Goal: Use online tool/utility: Utilize a website feature to perform a specific function

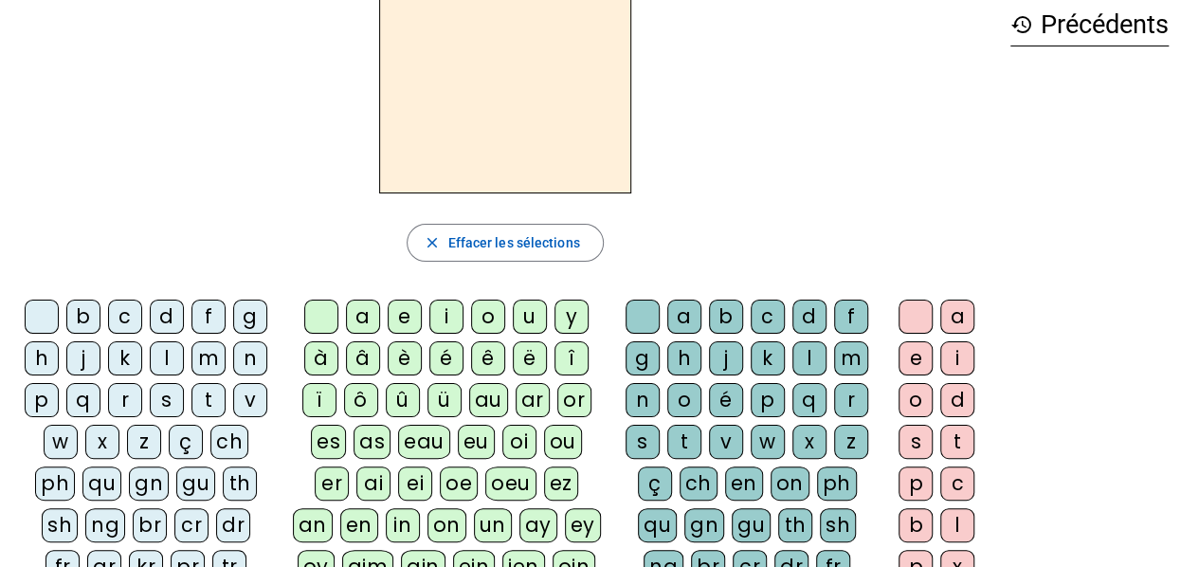
scroll to position [190, 0]
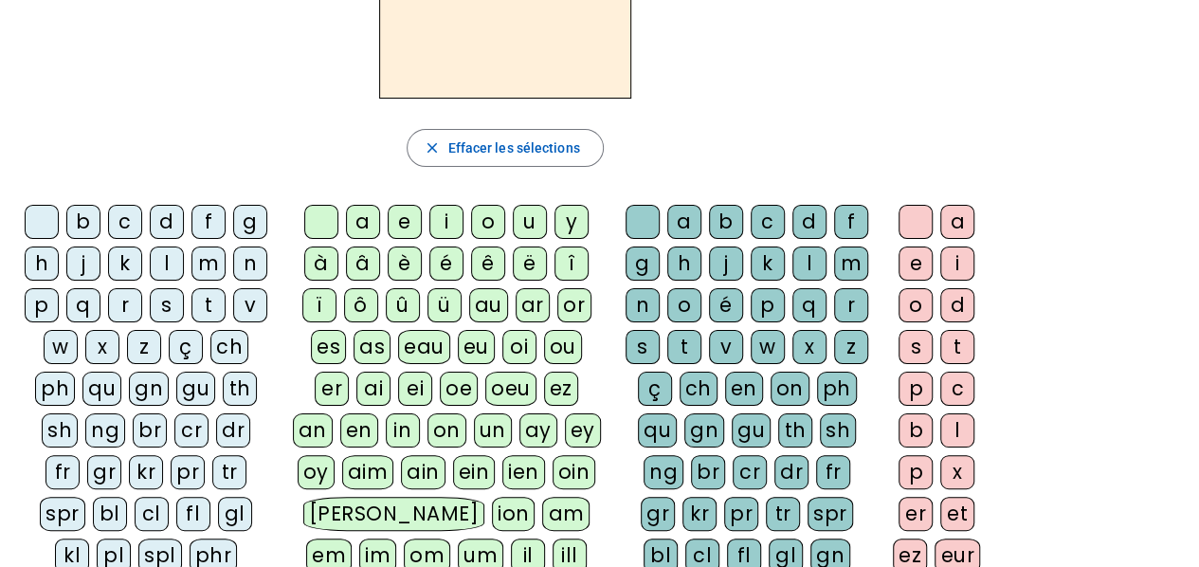
click at [196, 213] on div "f" at bounding box center [208, 222] width 34 height 34
click at [130, 298] on div "r" at bounding box center [125, 305] width 34 height 34
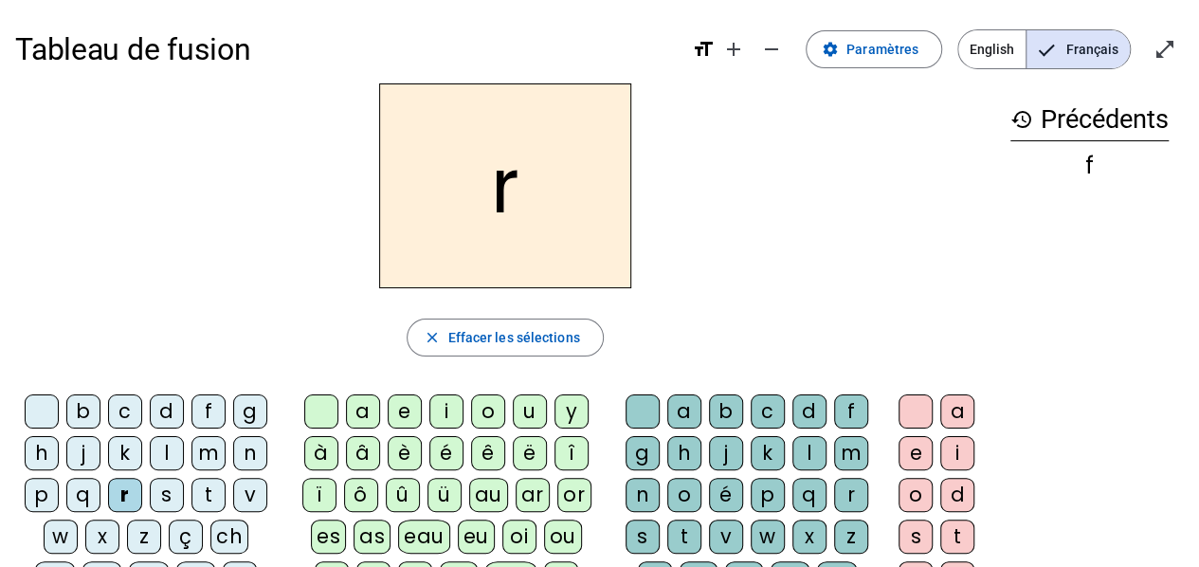
scroll to position [95, 0]
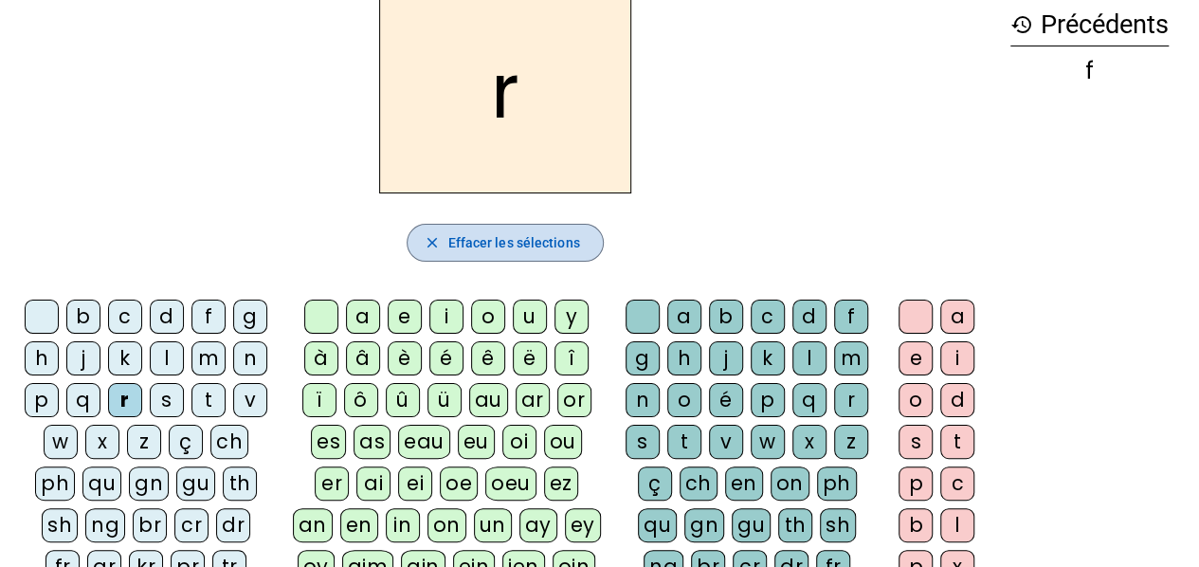
click at [533, 231] on span "Effacer les sélections" at bounding box center [513, 242] width 132 height 23
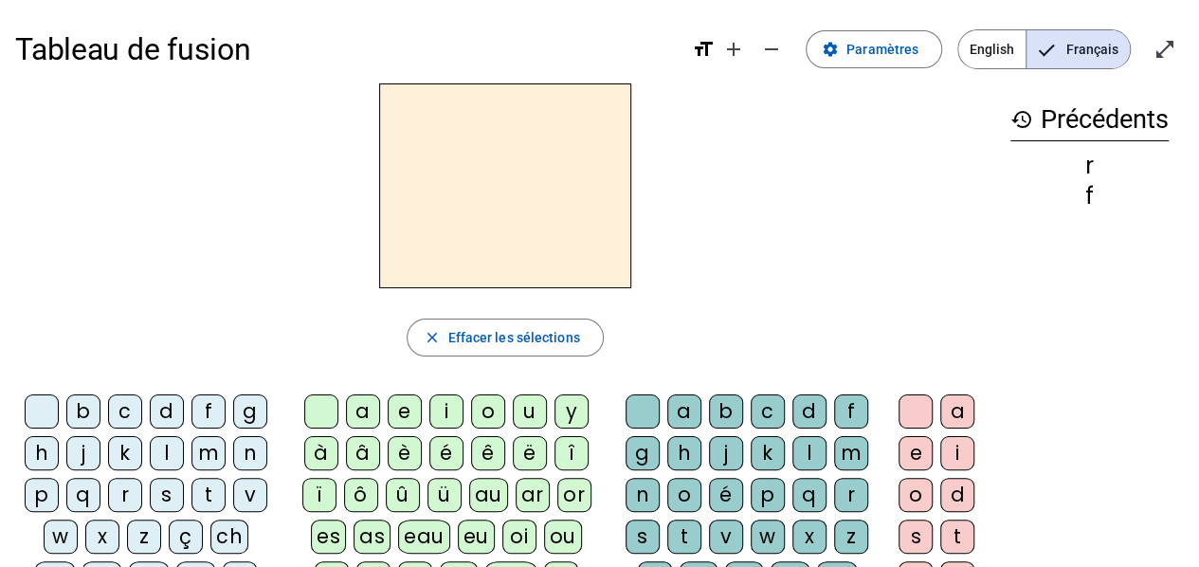
scroll to position [190, 0]
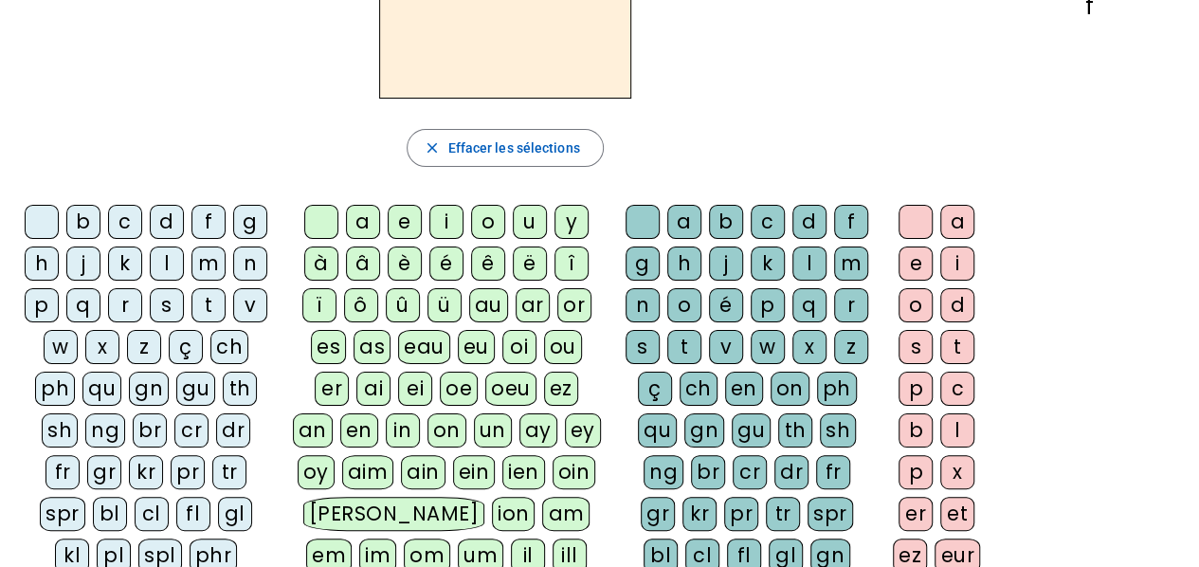
click at [203, 226] on div "f" at bounding box center [208, 222] width 34 height 34
click at [855, 299] on div "r" at bounding box center [851, 305] width 34 height 34
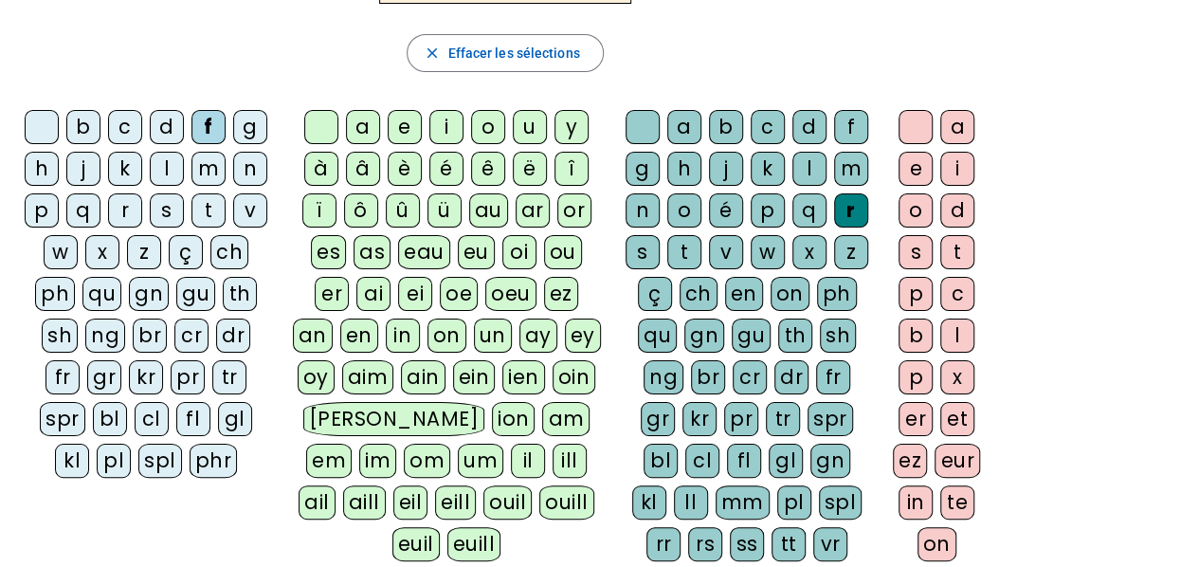
scroll to position [0, 0]
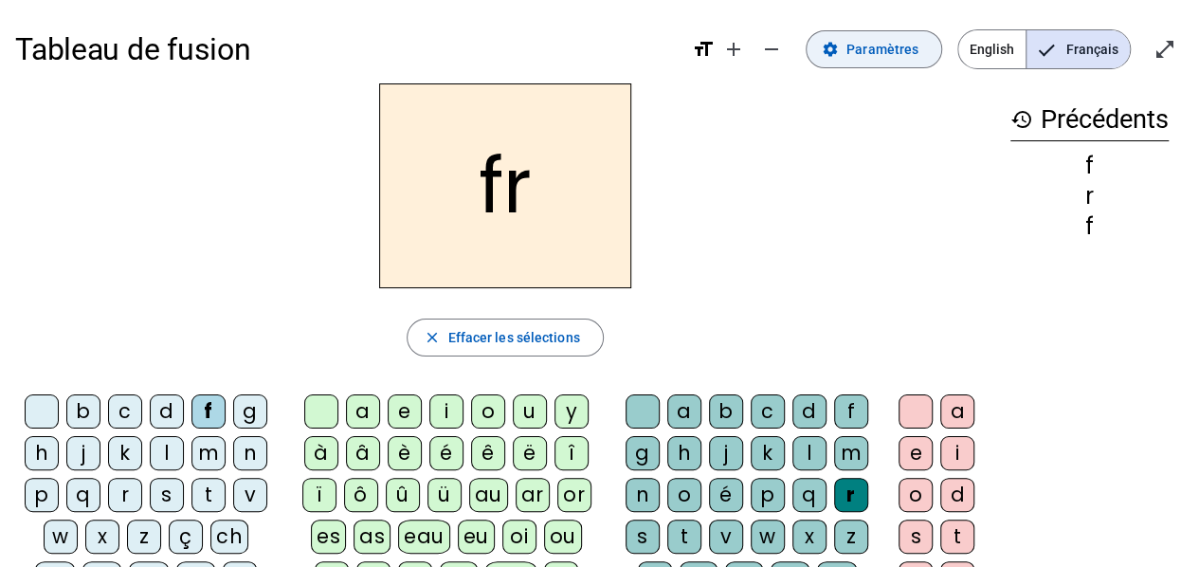
click at [860, 61] on span at bounding box center [873, 49] width 135 height 45
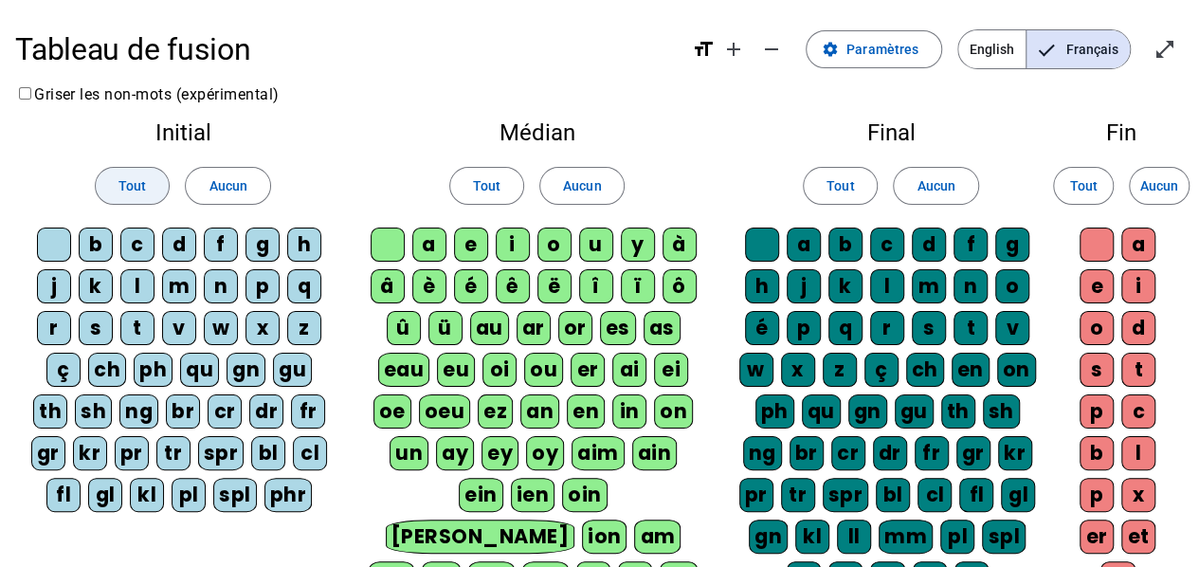
click at [152, 175] on span at bounding box center [132, 185] width 73 height 45
click at [472, 176] on span at bounding box center [486, 185] width 73 height 45
click at [836, 182] on span "Tout" at bounding box center [839, 185] width 27 height 23
click at [1082, 189] on span "Tout" at bounding box center [1082, 185] width 27 height 23
click at [1167, 50] on mat-icon "open_in_full" at bounding box center [1164, 49] width 23 height 23
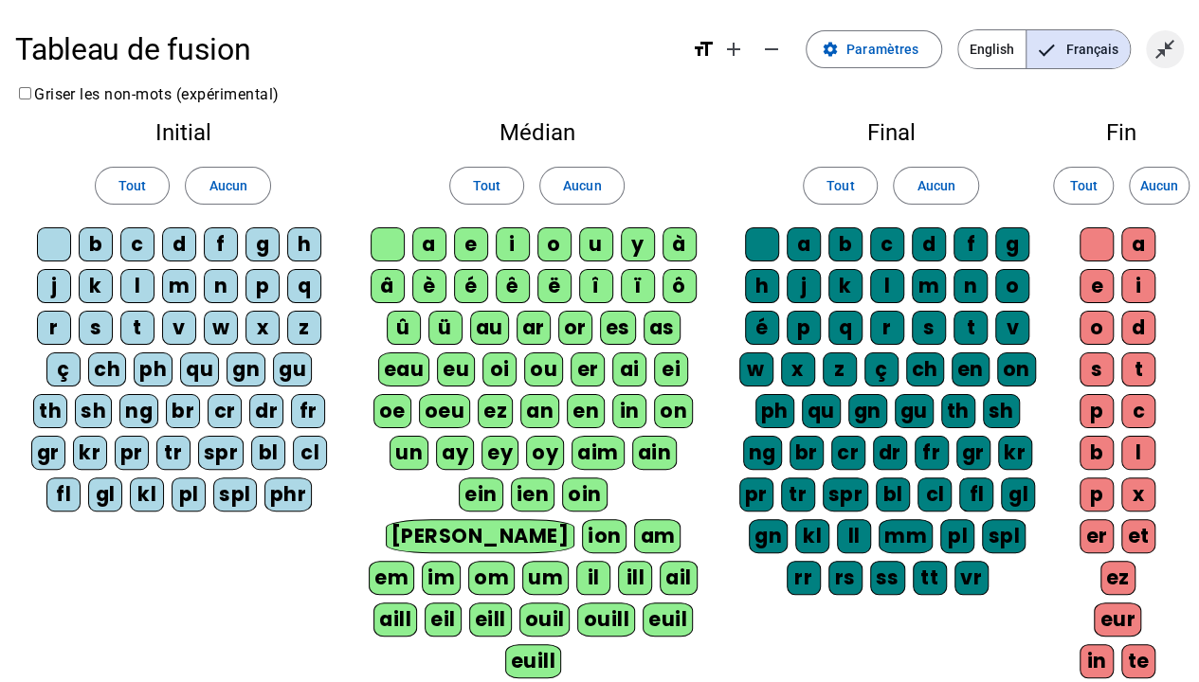
click at [1164, 55] on mat-icon "close_fullscreen" at bounding box center [1164, 49] width 23 height 23
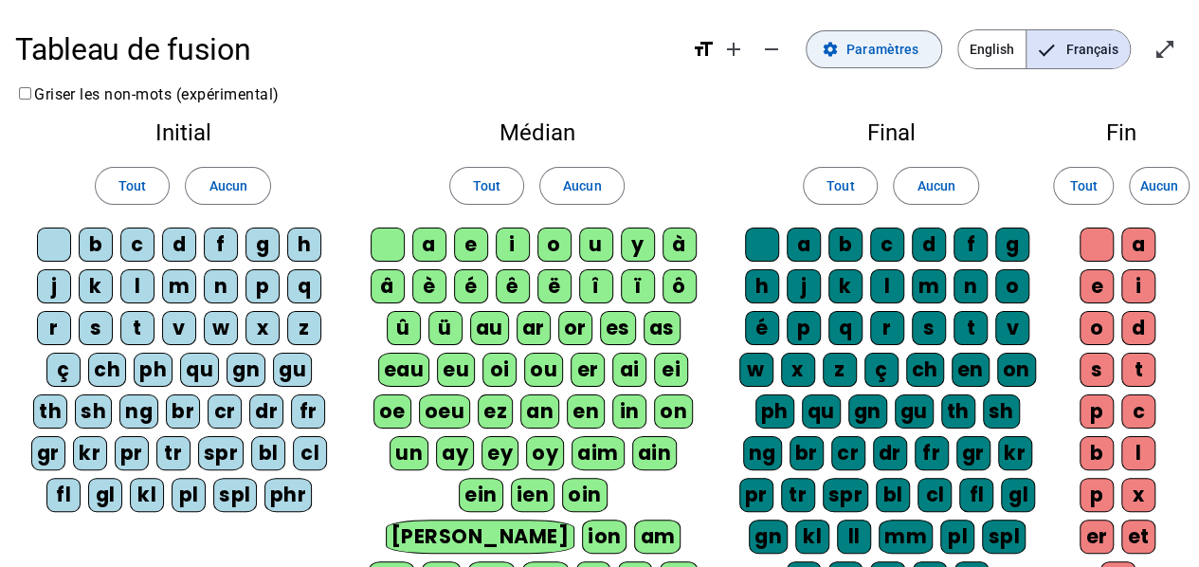
click at [823, 48] on span at bounding box center [873, 49] width 135 height 45
click at [847, 49] on span at bounding box center [873, 49] width 135 height 45
click at [711, 45] on mat-icon "format_size" at bounding box center [703, 49] width 23 height 23
drag, startPoint x: 47, startPoint y: 52, endPoint x: 94, endPoint y: 1, distance: 69.1
click at [49, 52] on h1 "Tableau de fusion" at bounding box center [345, 49] width 661 height 61
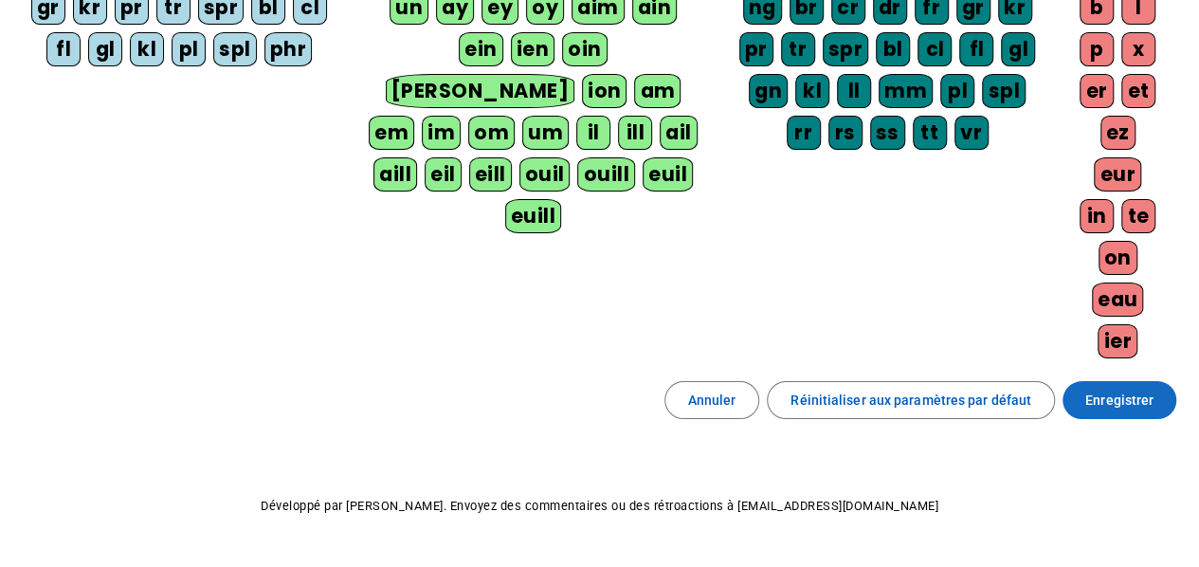
click at [1146, 389] on span "Enregistrer" at bounding box center [1119, 400] width 68 height 23
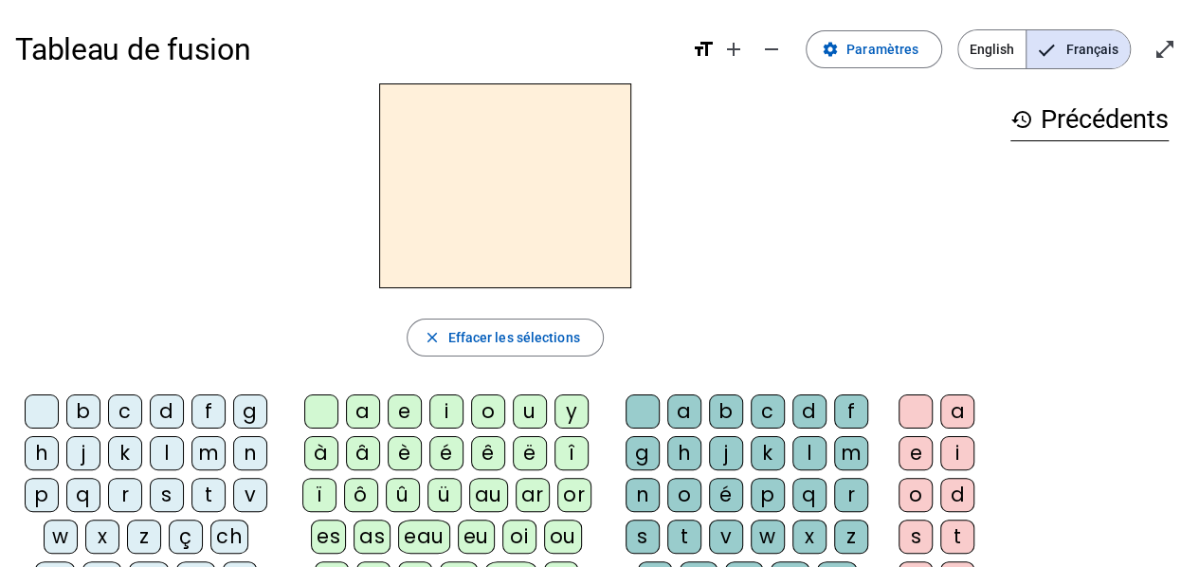
scroll to position [95, 0]
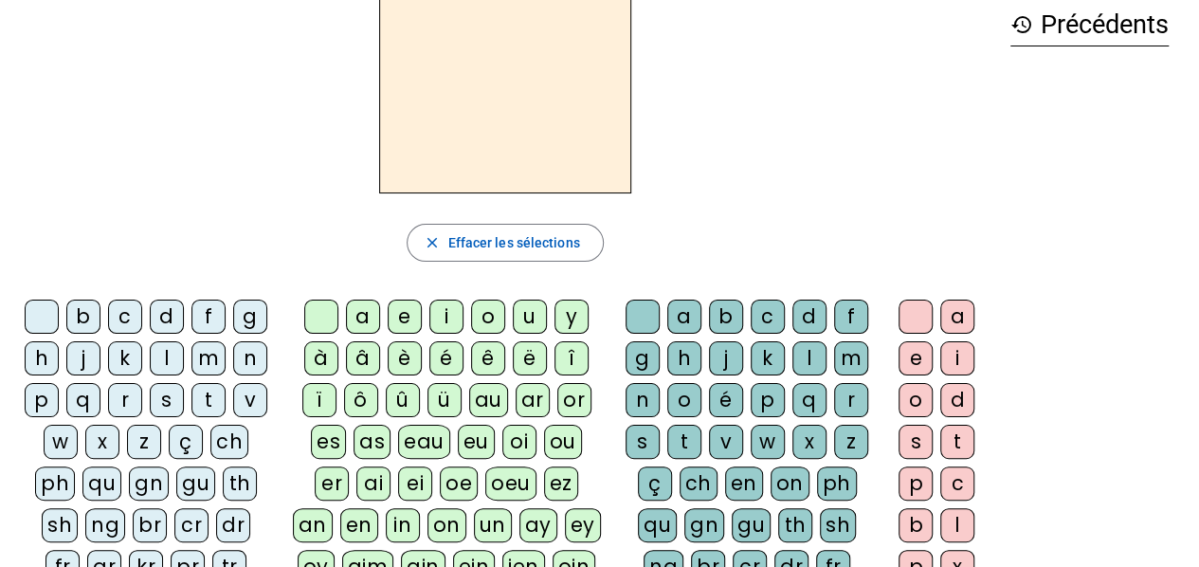
click at [207, 303] on div "f" at bounding box center [208, 316] width 34 height 34
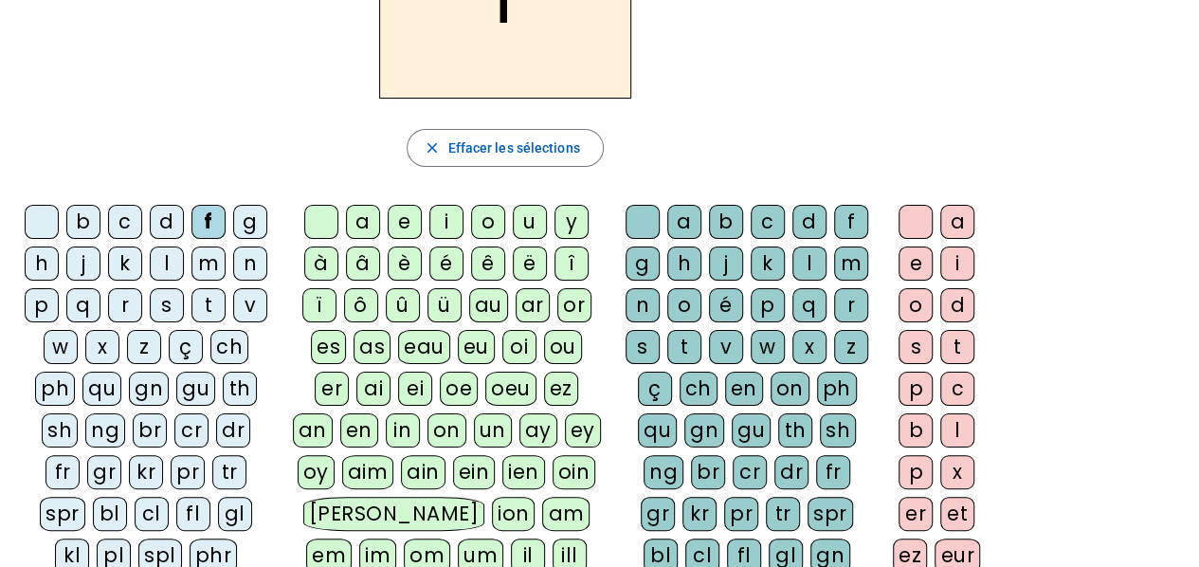
click at [850, 291] on div "r" at bounding box center [851, 305] width 34 height 34
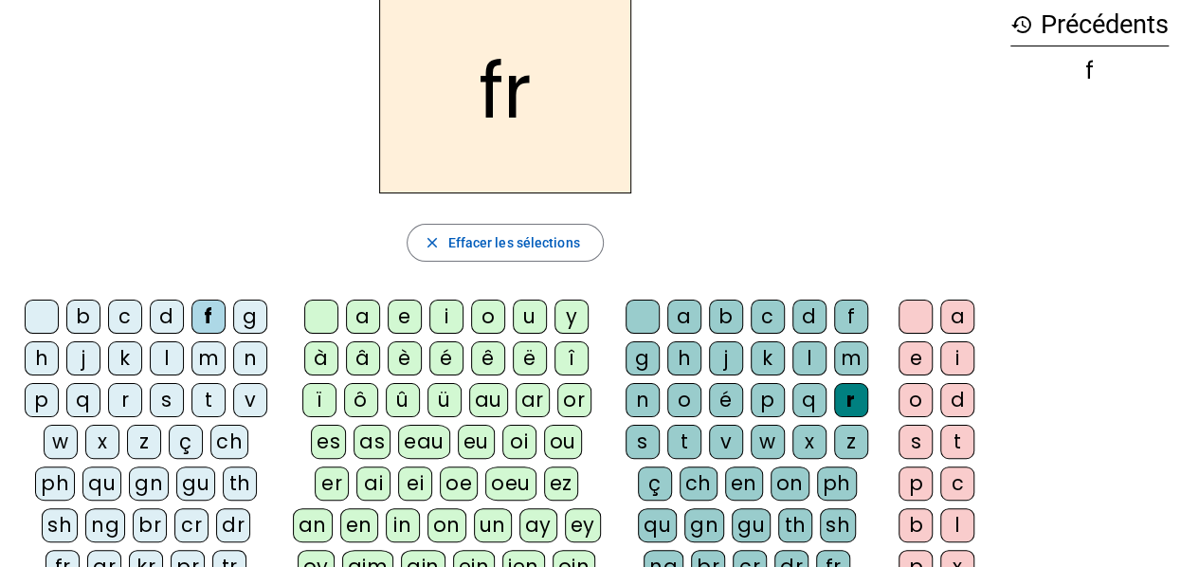
click at [414, 355] on div "è" at bounding box center [405, 358] width 34 height 34
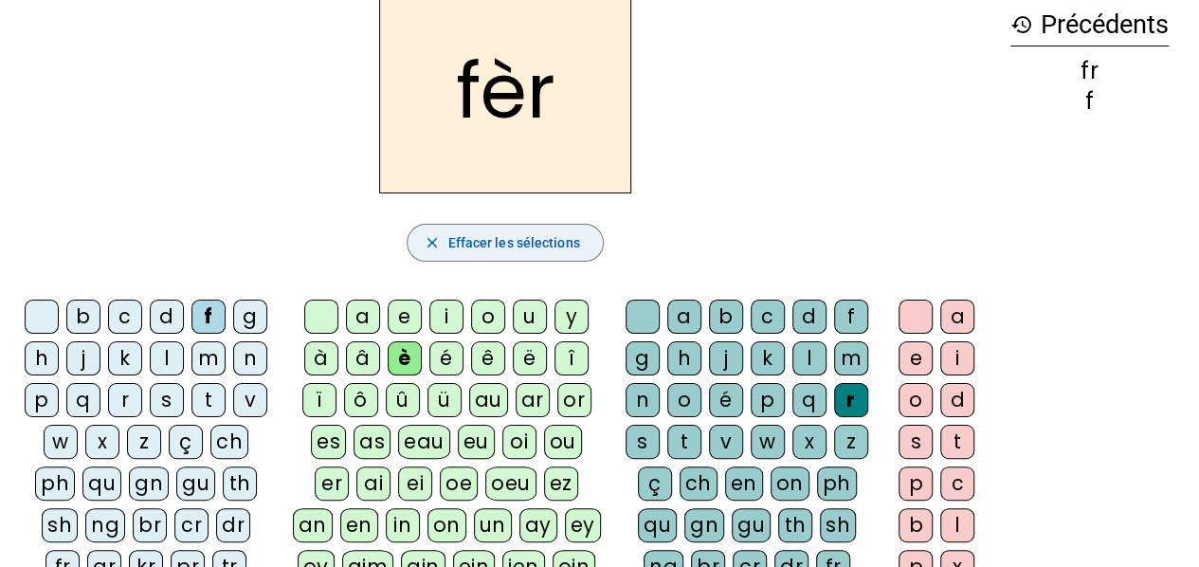
click at [495, 242] on span "Effacer les sélections" at bounding box center [513, 242] width 132 height 23
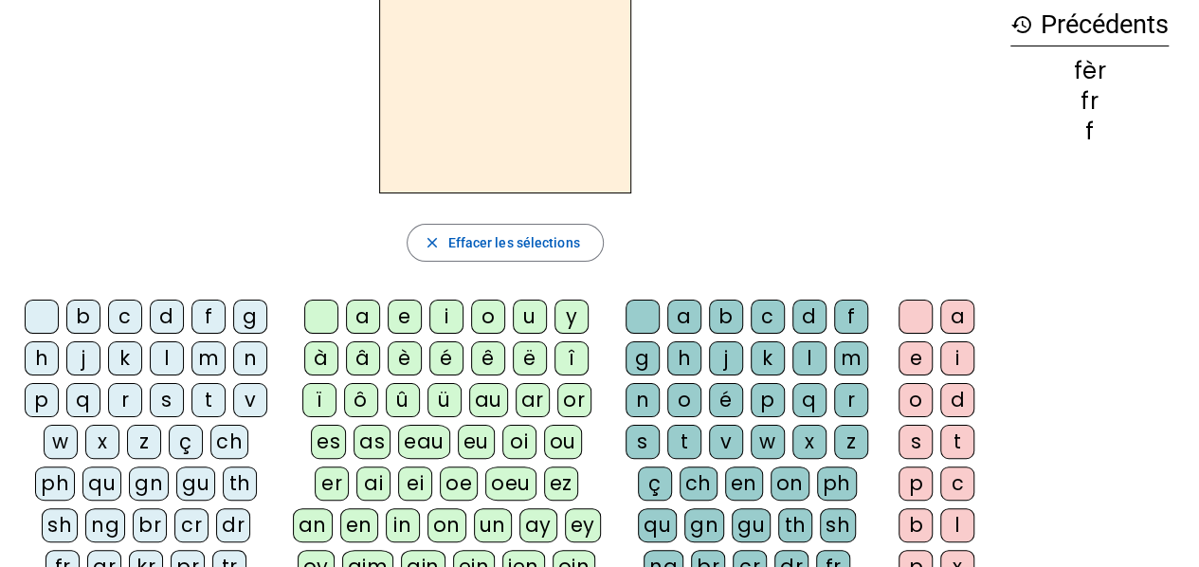
click at [215, 318] on div "f" at bounding box center [208, 316] width 34 height 34
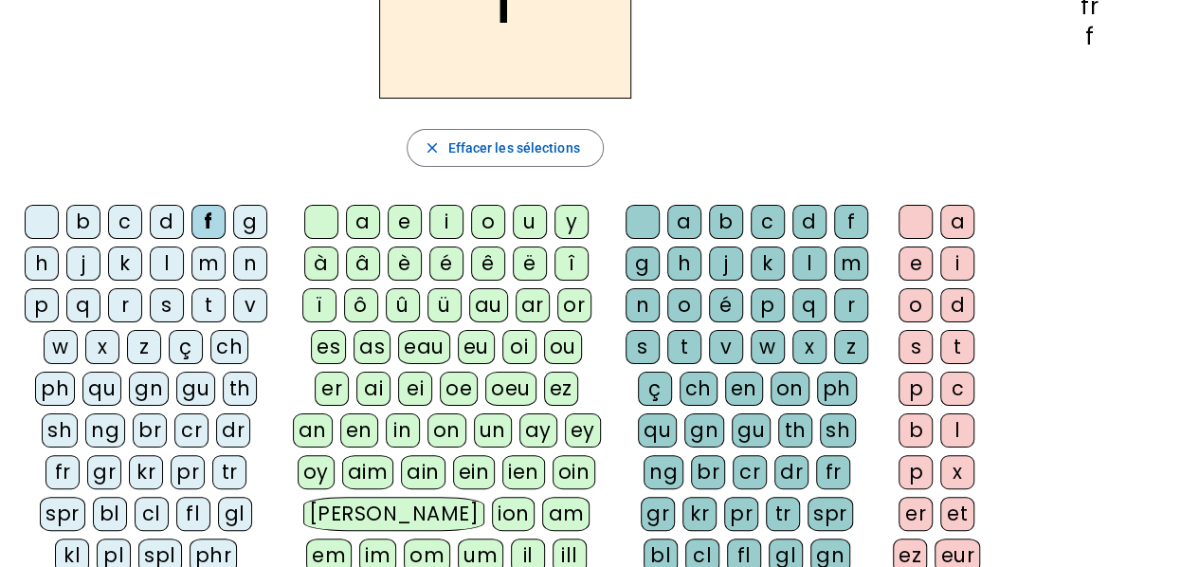
scroll to position [284, 0]
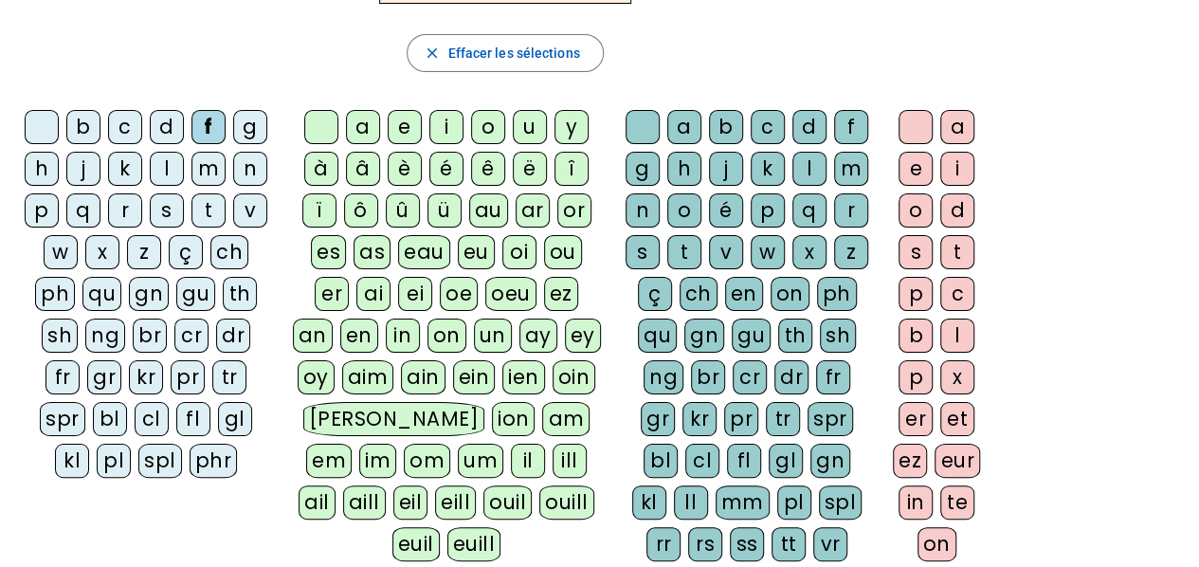
click at [80, 360] on div "fr" at bounding box center [62, 377] width 34 height 34
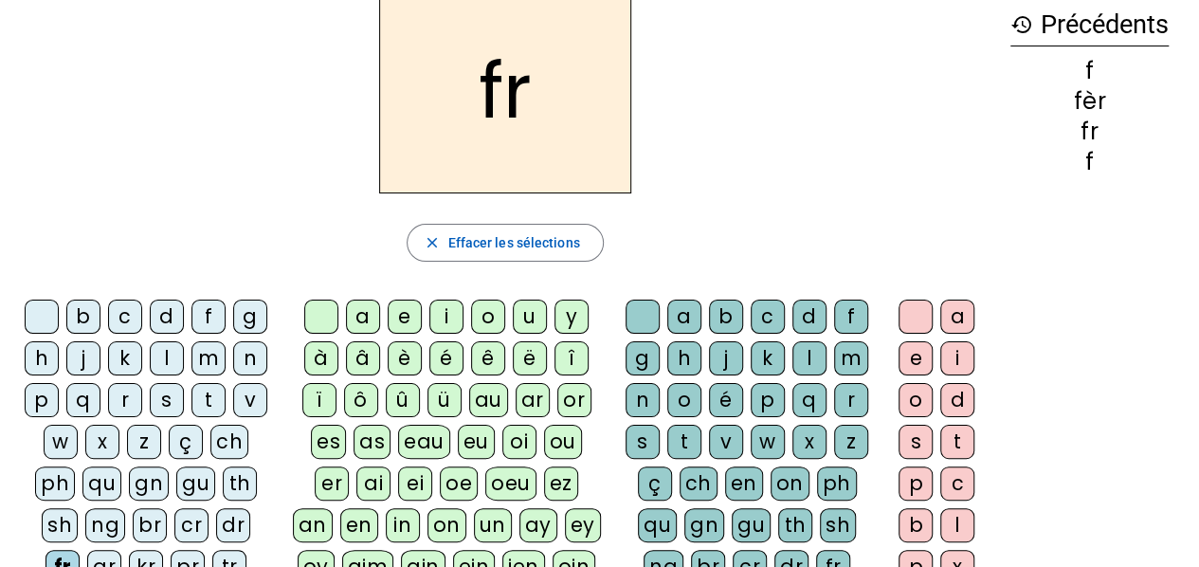
click at [411, 352] on div "è" at bounding box center [405, 358] width 34 height 34
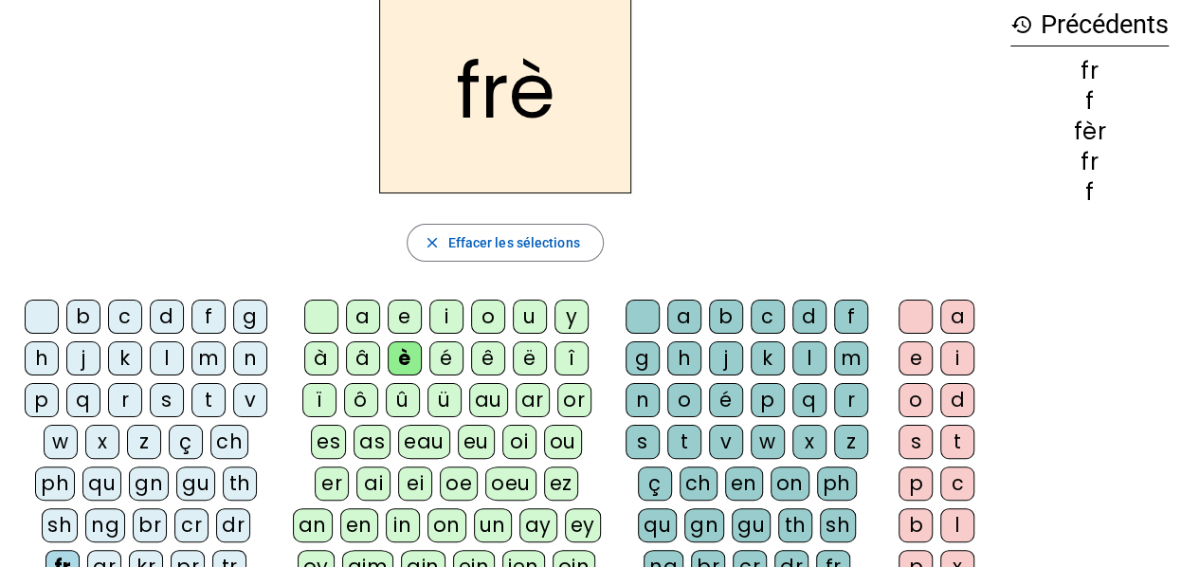
click at [840, 388] on div "r" at bounding box center [851, 400] width 34 height 34
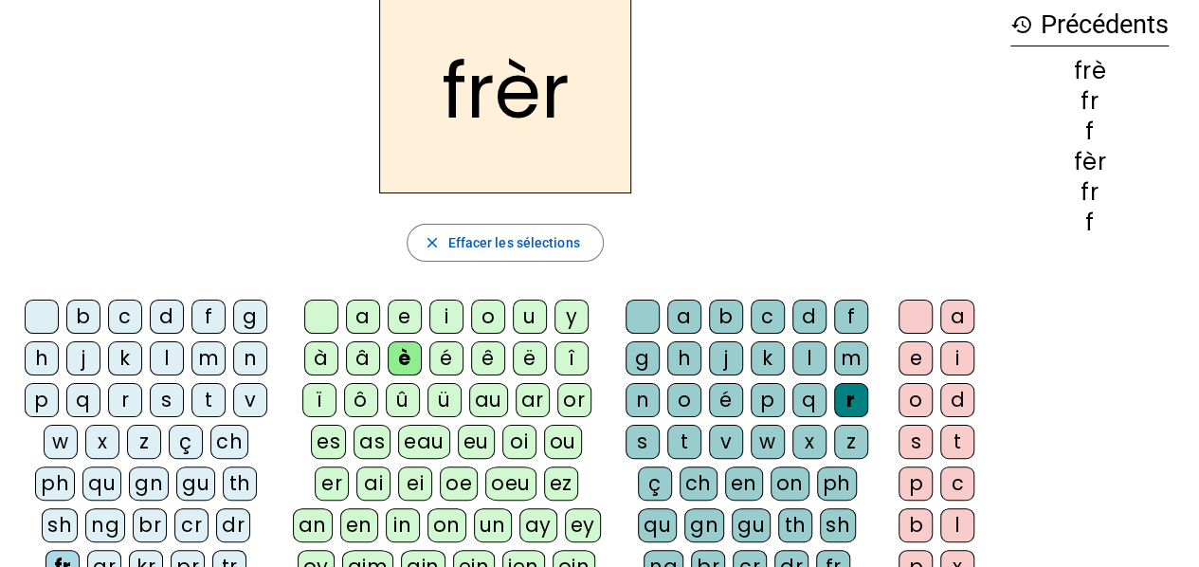
scroll to position [190, 0]
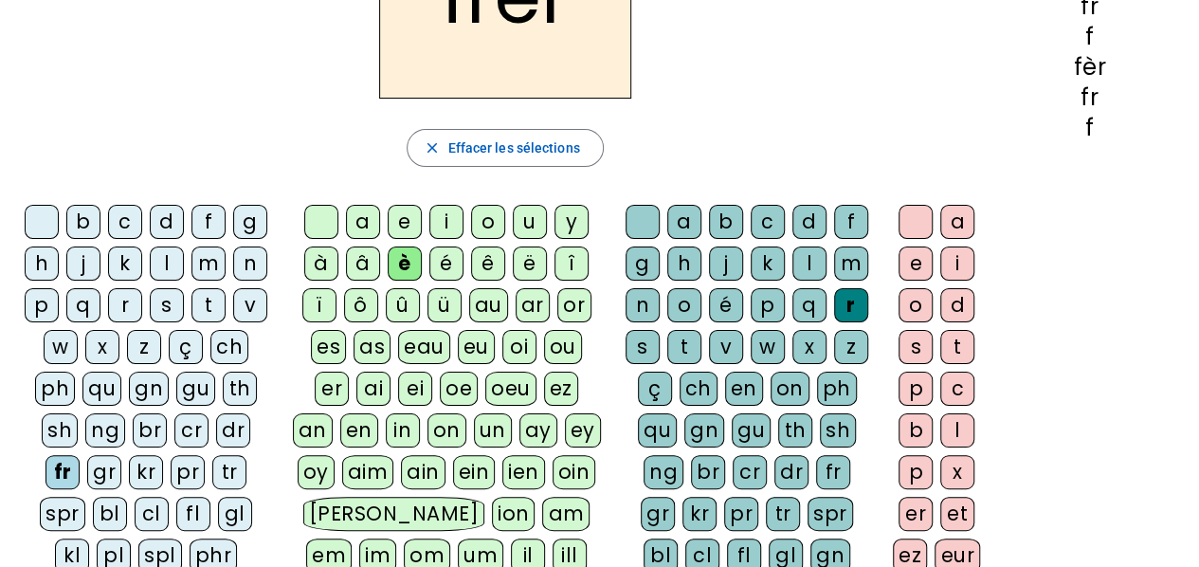
click at [912, 262] on div "e" at bounding box center [915, 263] width 34 height 34
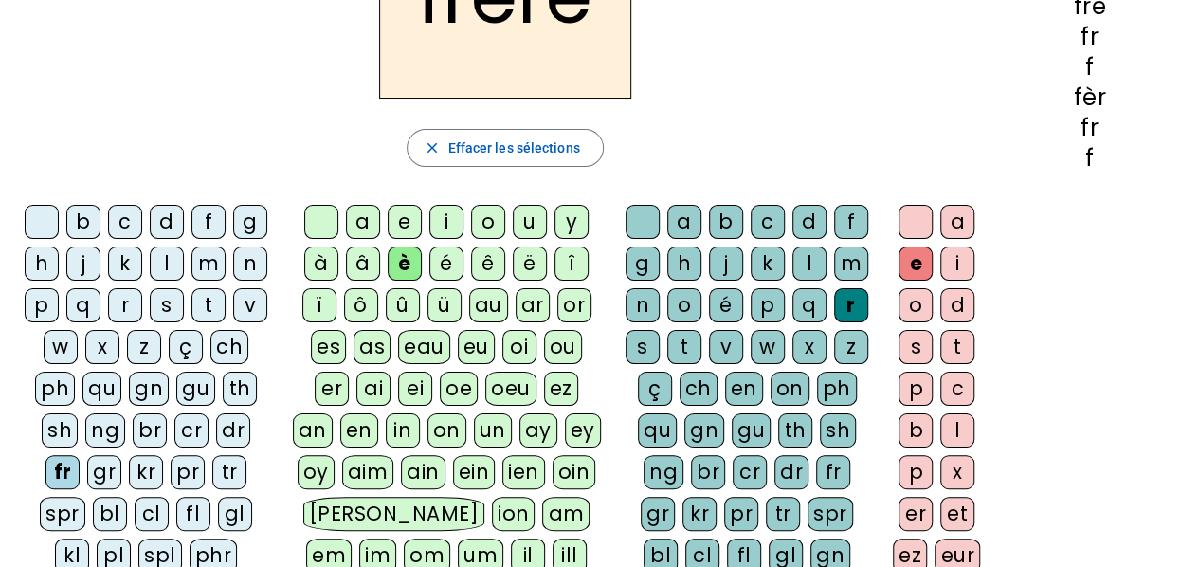
scroll to position [95, 0]
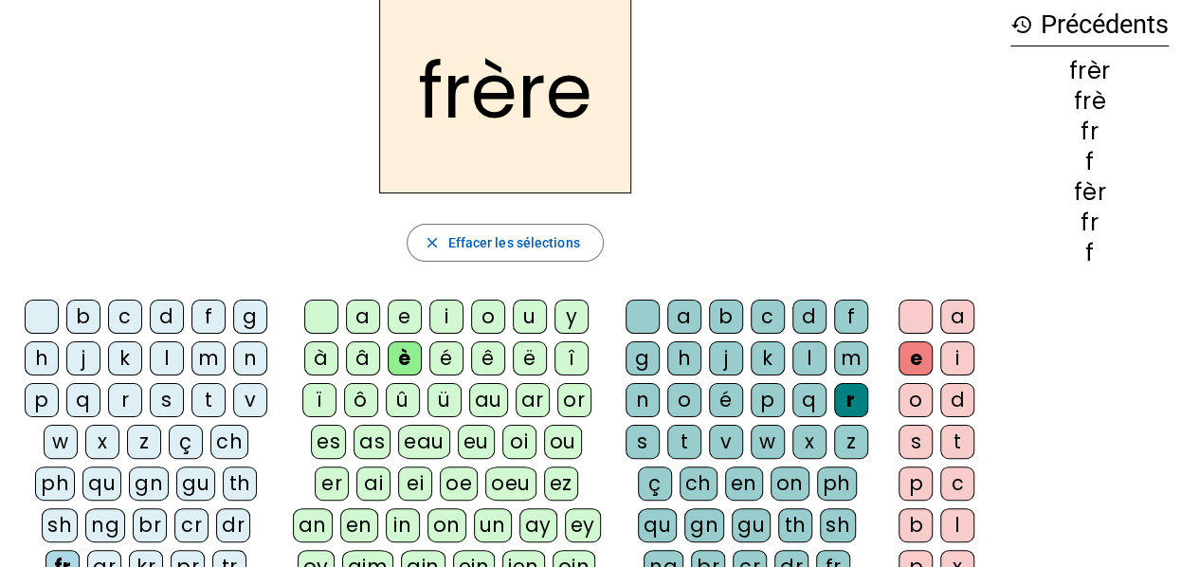
click at [55, 384] on div "p" at bounding box center [42, 400] width 34 height 34
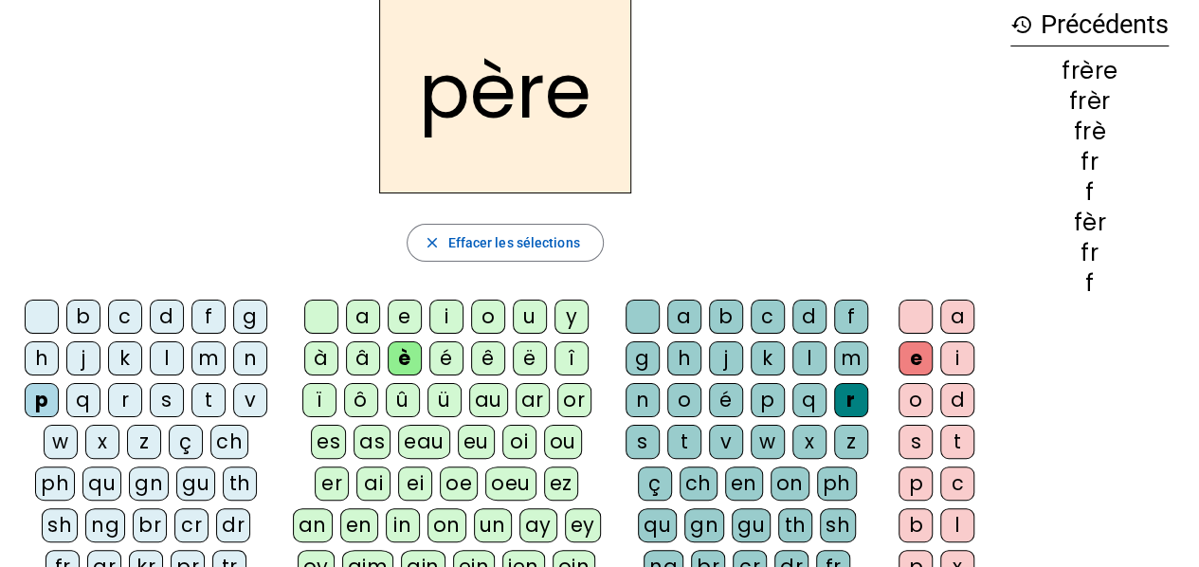
click at [212, 342] on div "m" at bounding box center [208, 358] width 34 height 34
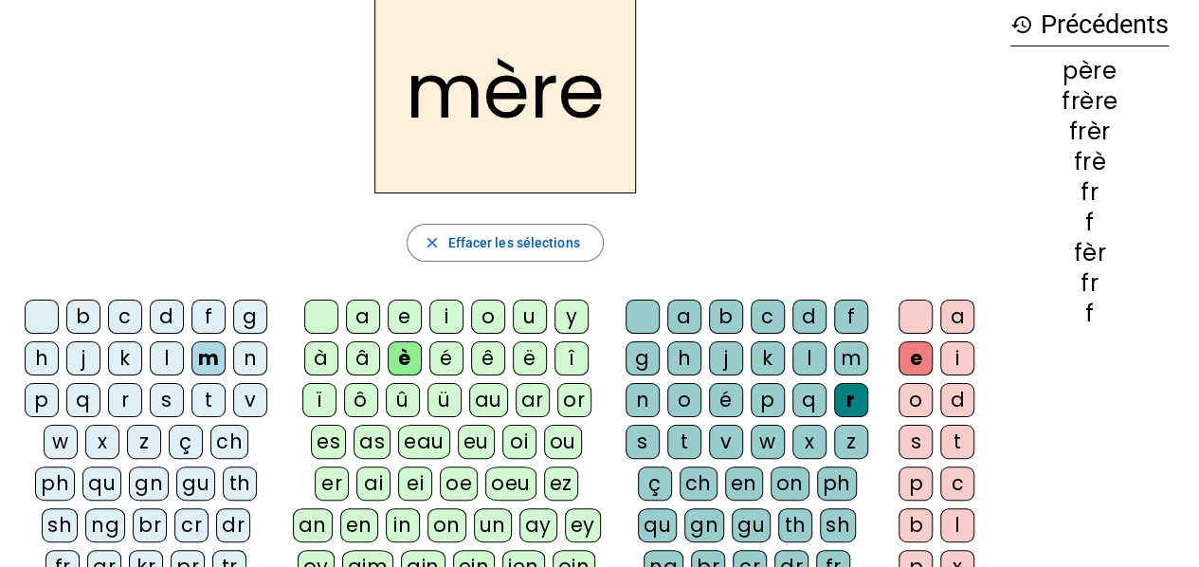
click at [261, 321] on div "g" at bounding box center [250, 316] width 34 height 34
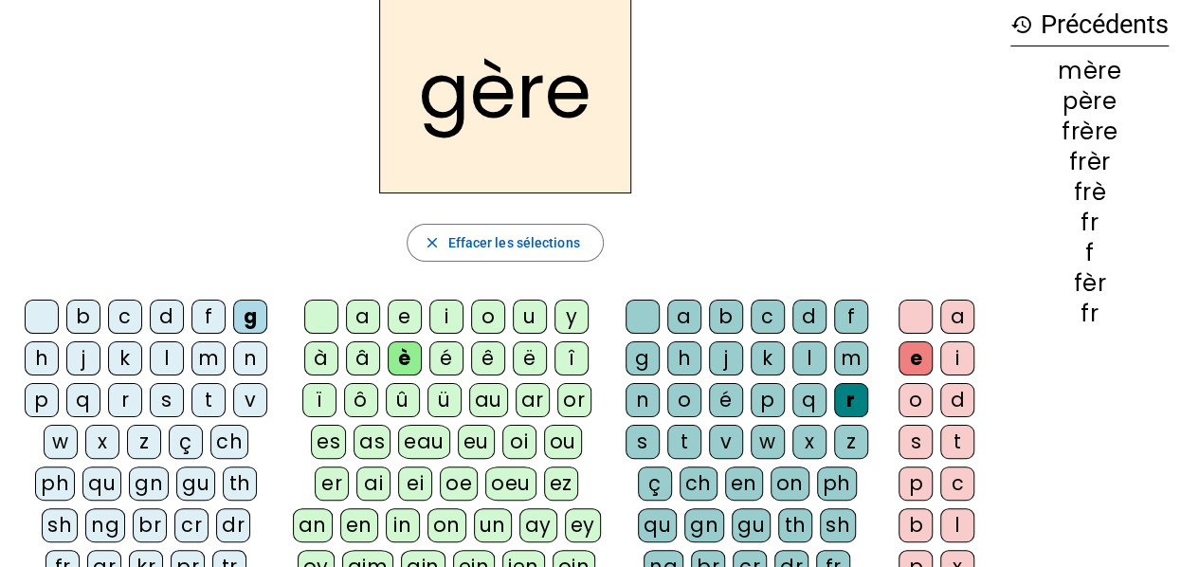
click at [366, 299] on div "a" at bounding box center [363, 316] width 34 height 34
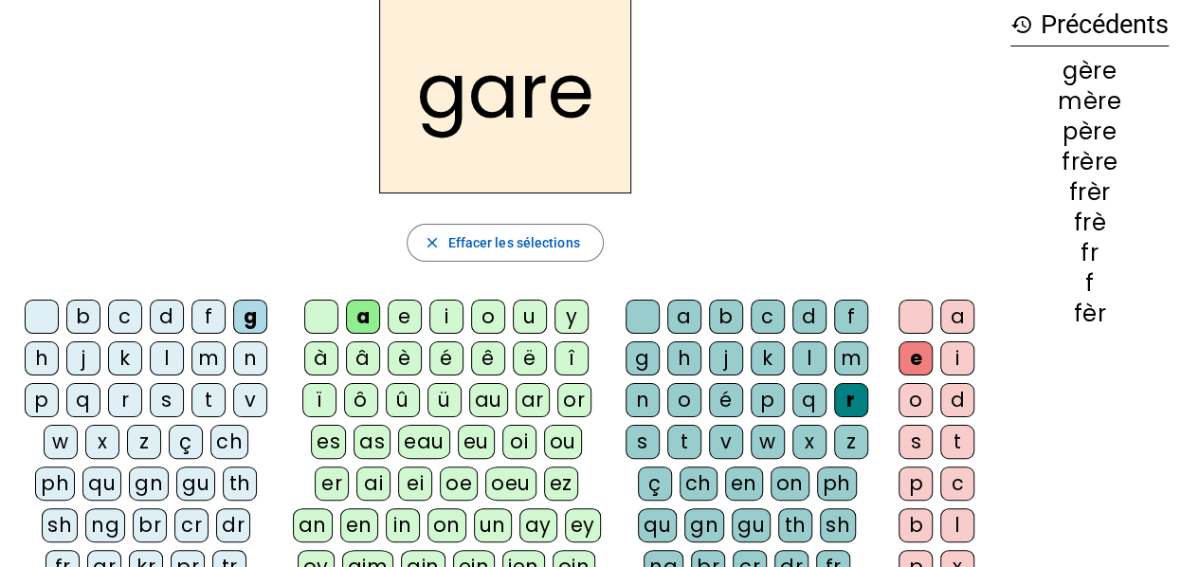
click at [651, 359] on div "g" at bounding box center [642, 358] width 34 height 34
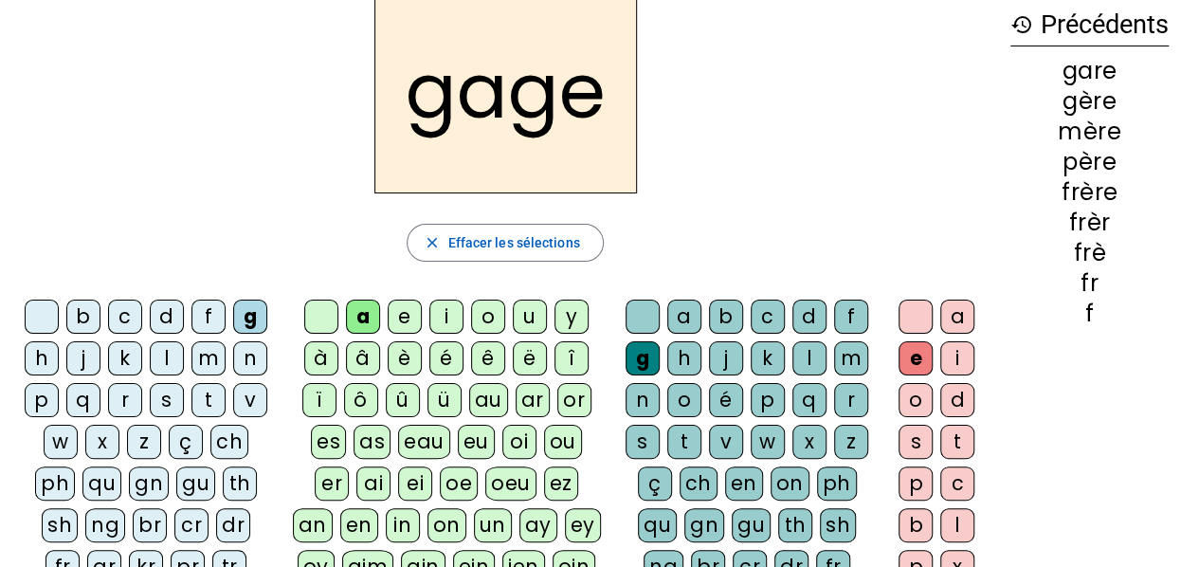
click at [176, 400] on div "s" at bounding box center [167, 400] width 34 height 34
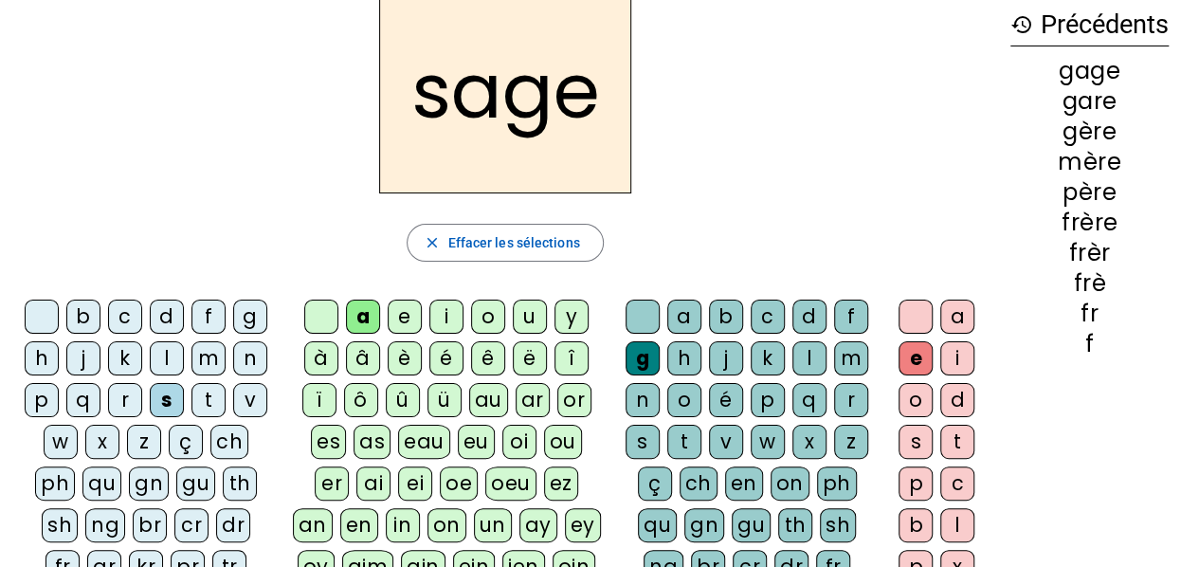
click at [37, 403] on div "p" at bounding box center [42, 400] width 34 height 34
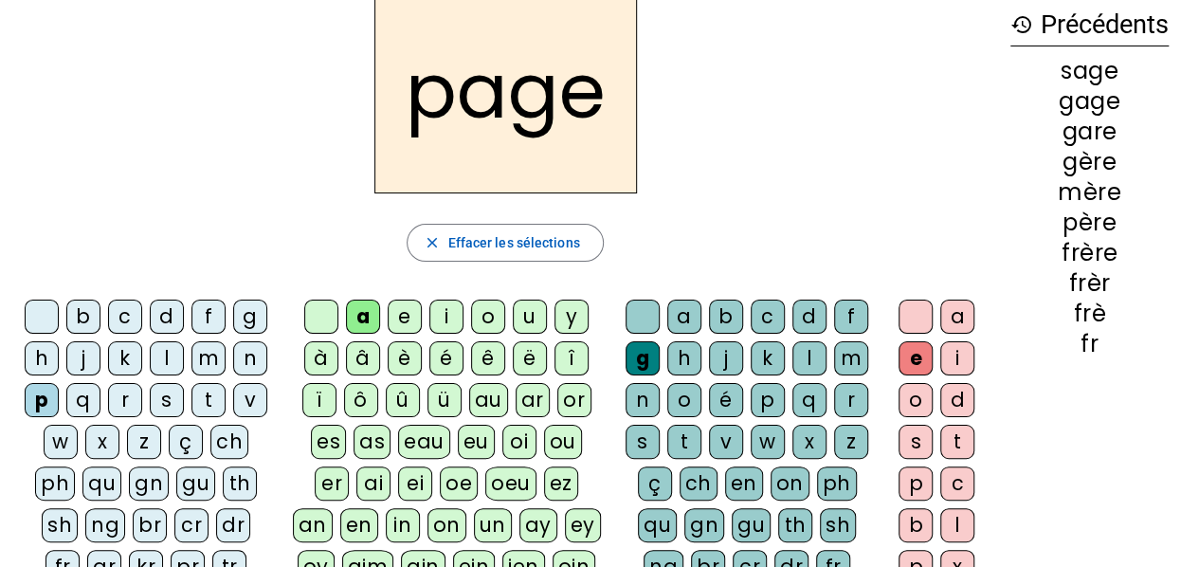
click at [445, 313] on div "i" at bounding box center [446, 316] width 34 height 34
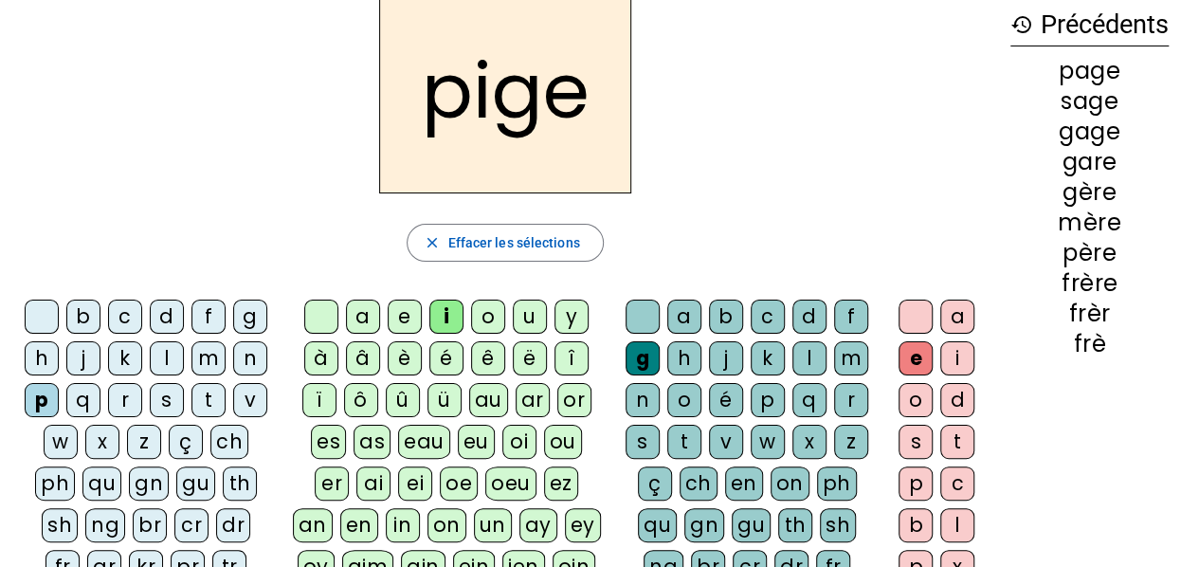
click at [193, 310] on div "f" at bounding box center [208, 316] width 34 height 34
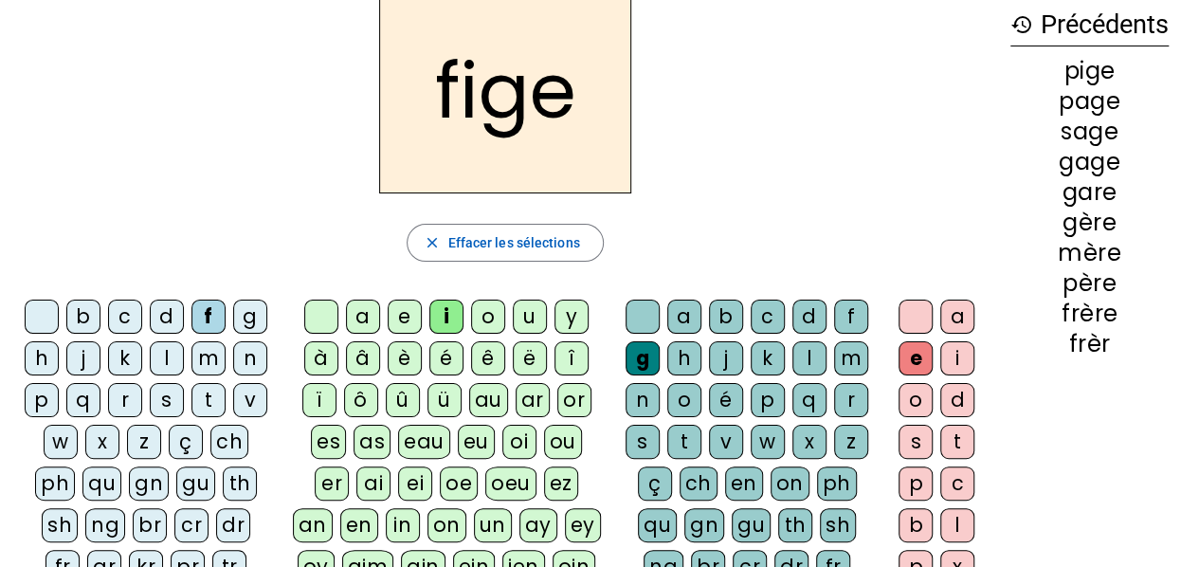
click at [814, 437] on div "x" at bounding box center [809, 442] width 34 height 34
